Goal: Book appointment/travel/reservation

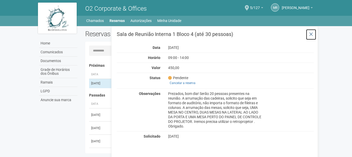
click at [313, 37] on button at bounding box center [310, 34] width 11 height 11
